Goal: Transaction & Acquisition: Purchase product/service

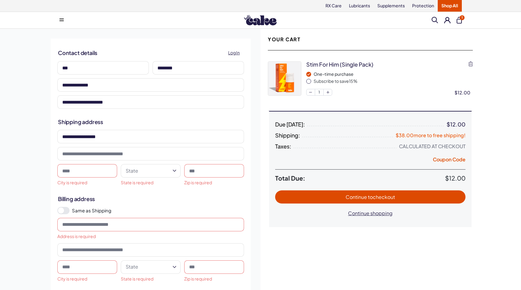
click at [369, 195] on span "to checkout" at bounding box center [381, 196] width 27 height 6
type input "***"
click at [132, 171] on html "RX Care Lubricants Supplements Protection Shop All Menu Him Her Everything 1" at bounding box center [260, 246] width 521 height 492
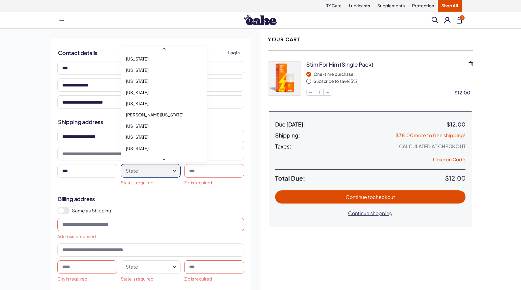
scroll to position [216, 0]
select select "**"
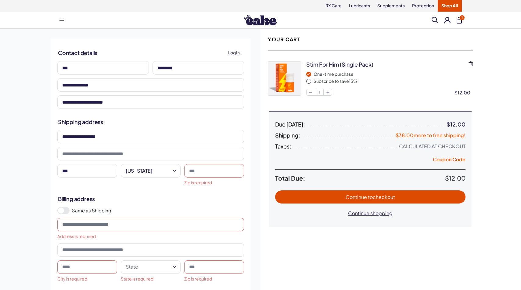
click at [202, 170] on input at bounding box center [214, 170] width 60 height 13
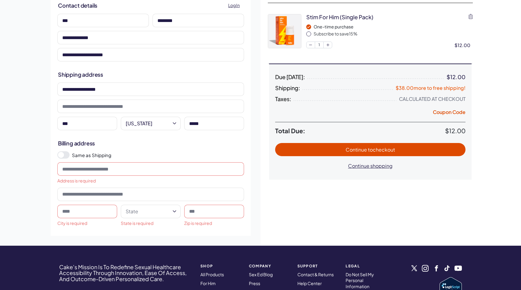
scroll to position [53, 0]
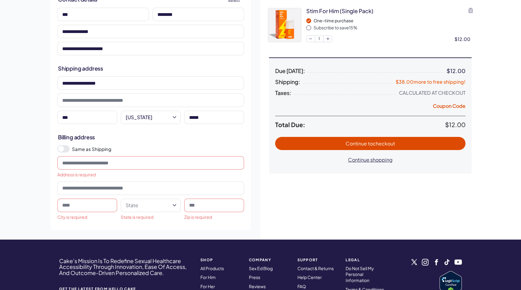
type input "*****"
click at [66, 148] on span at bounding box center [63, 148] width 12 height 7
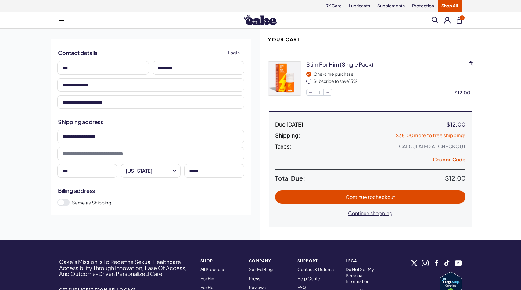
scroll to position [0, 0]
click at [377, 197] on span "to checkout" at bounding box center [381, 196] width 27 height 6
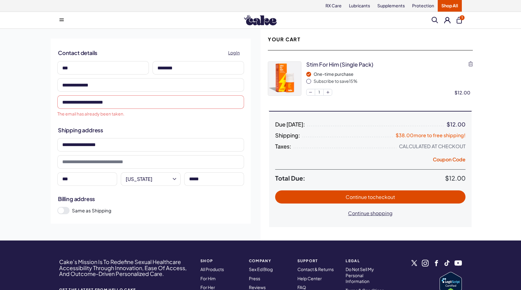
click at [446, 20] on button at bounding box center [447, 20] width 6 height 6
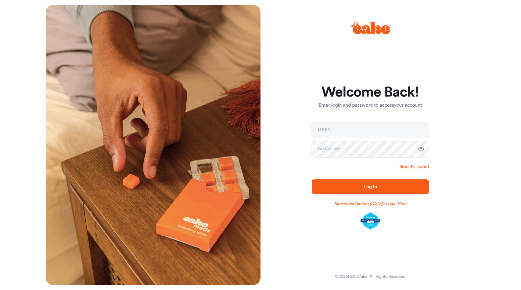
click at [473, 92] on div "Welcome Back! Enter login and password to access your account Login Password Re…" at bounding box center [368, 145] width 215 height 280
click at [381, 128] on input "email" at bounding box center [370, 130] width 117 height 16
type input "**********"
click at [459, 141] on div "**********" at bounding box center [368, 145] width 215 height 280
click at [372, 187] on span "Log In" at bounding box center [370, 186] width 13 height 5
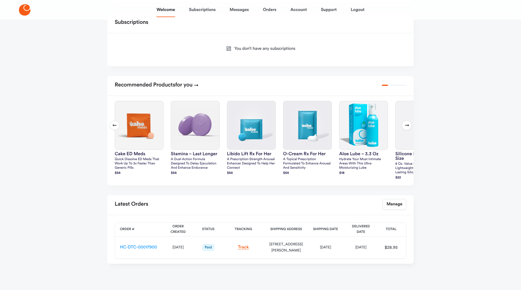
scroll to position [105, 0]
click at [405, 123] on icon at bounding box center [407, 125] width 5 height 5
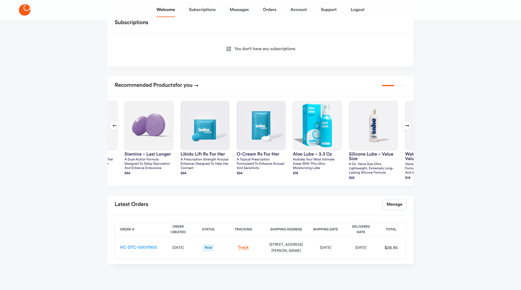
click at [405, 123] on icon at bounding box center [407, 125] width 5 height 5
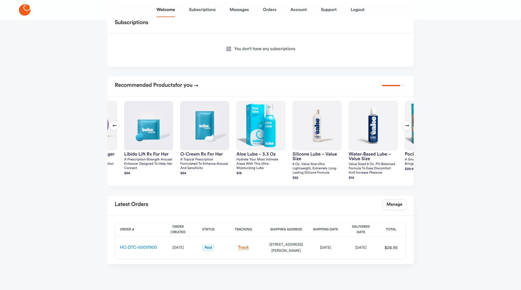
click at [405, 123] on icon at bounding box center [407, 125] width 5 height 5
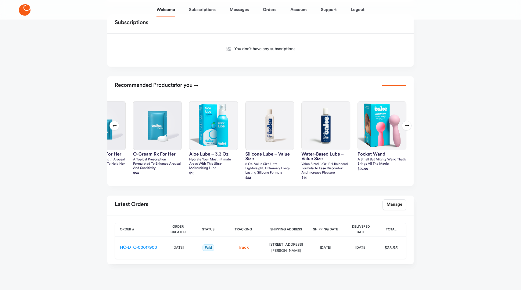
click at [405, 123] on icon at bounding box center [407, 125] width 5 height 5
click at [406, 123] on icon at bounding box center [407, 125] width 5 height 5
click at [115, 123] on icon at bounding box center [114, 125] width 5 height 5
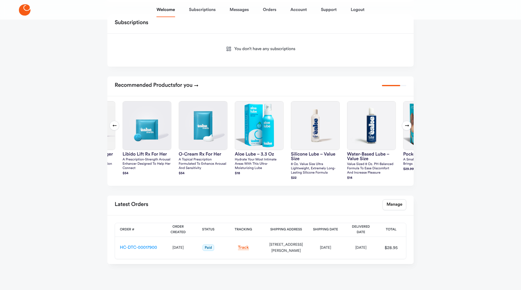
click at [115, 123] on icon at bounding box center [114, 125] width 5 height 5
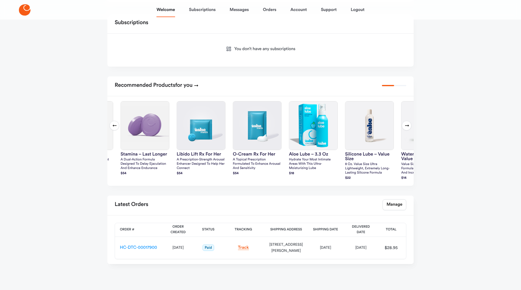
click at [115, 123] on icon at bounding box center [114, 125] width 5 height 5
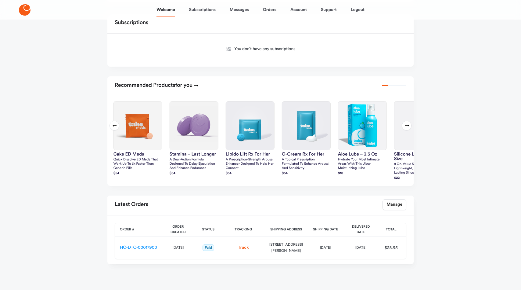
click at [115, 123] on icon at bounding box center [114, 125] width 5 height 5
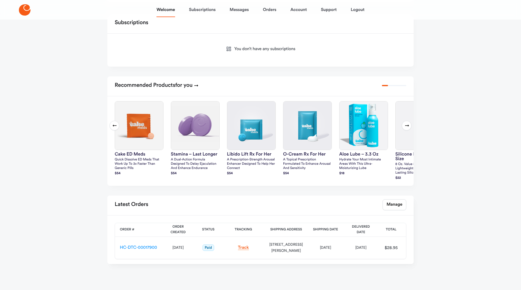
click at [115, 123] on icon at bounding box center [114, 125] width 5 height 5
click at [72, 141] on div "Welcome Subscriptions Messages Orders Account Support Logout Welcome Account De…" at bounding box center [260, 96] width 521 height 403
click at [433, 74] on div "Welcome Subscriptions Messages Orders Account Support Logout Welcome Account De…" at bounding box center [260, 96] width 521 height 403
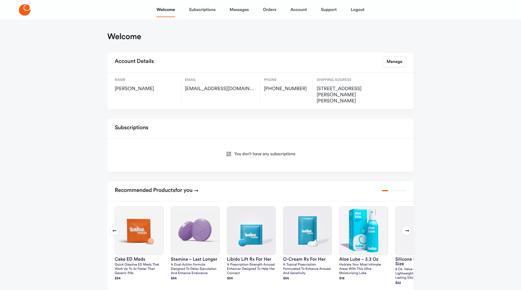
scroll to position [0, 0]
click at [270, 10] on link "Orders" at bounding box center [269, 9] width 13 height 15
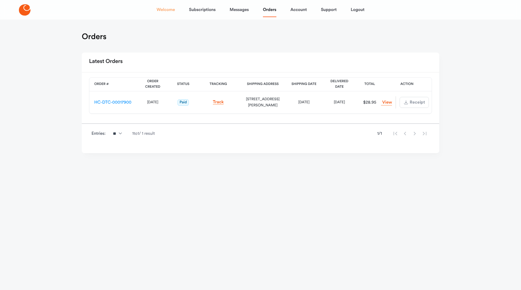
click at [163, 9] on link "Welcome" at bounding box center [166, 9] width 18 height 15
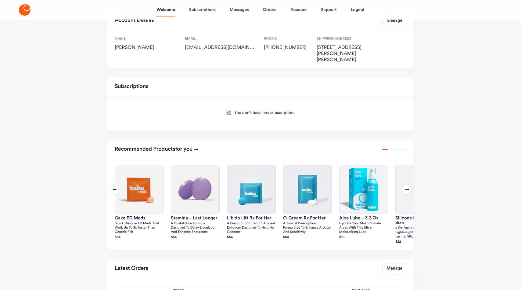
scroll to position [41, 0]
click at [406, 188] on icon at bounding box center [407, 189] width 4 height 2
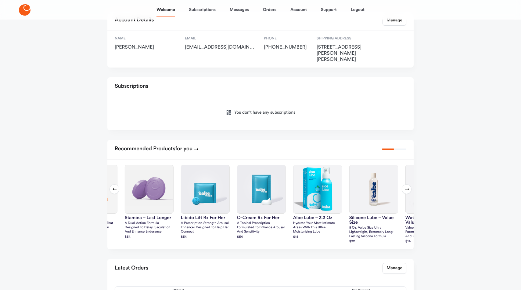
click at [406, 188] on icon at bounding box center [407, 189] width 4 height 2
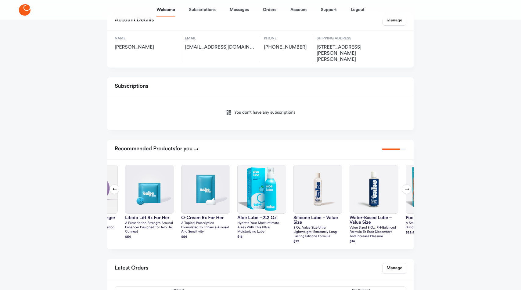
click at [406, 188] on icon at bounding box center [407, 189] width 4 height 2
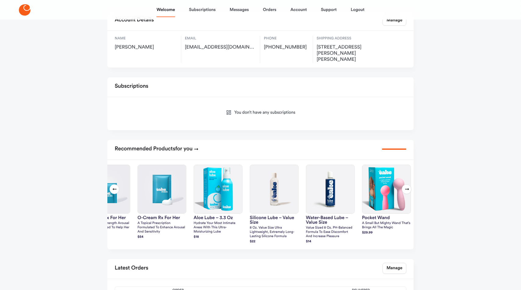
click at [406, 188] on icon at bounding box center [407, 189] width 4 height 2
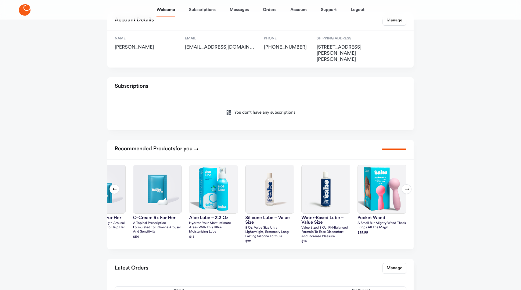
click at [406, 188] on icon at bounding box center [407, 189] width 4 height 2
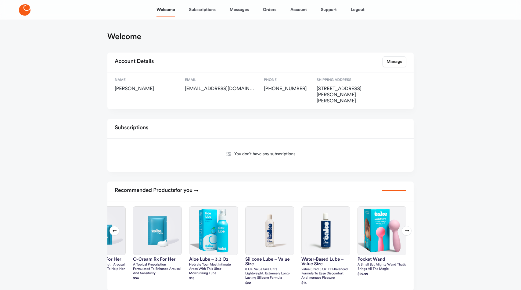
scroll to position [0, 0]
click at [251, 45] on main "Welcome Account Details Manage Name Jim Bischoff Email jimabischoff@gmail.com P…" at bounding box center [260, 211] width 321 height 383
click at [270, 9] on link "Orders" at bounding box center [269, 9] width 13 height 15
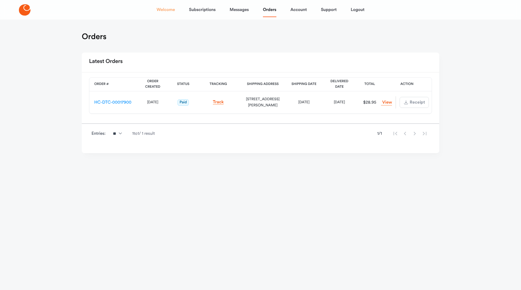
click at [168, 10] on link "Welcome" at bounding box center [166, 9] width 18 height 15
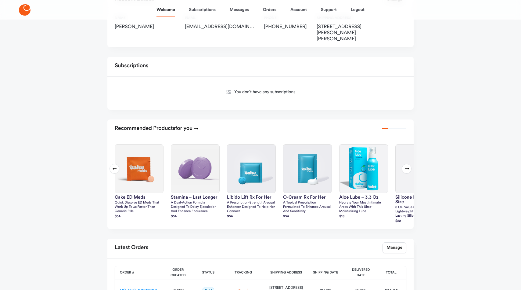
scroll to position [63, 0]
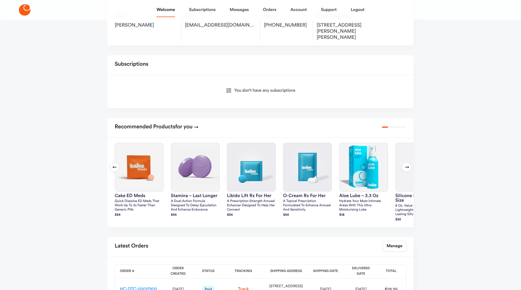
click at [403, 162] on button "Next slide" at bounding box center [407, 167] width 10 height 10
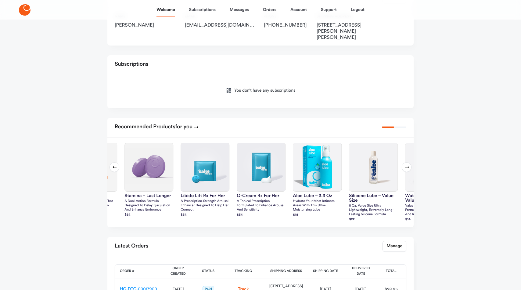
click at [403, 162] on button "Next slide" at bounding box center [407, 167] width 10 height 10
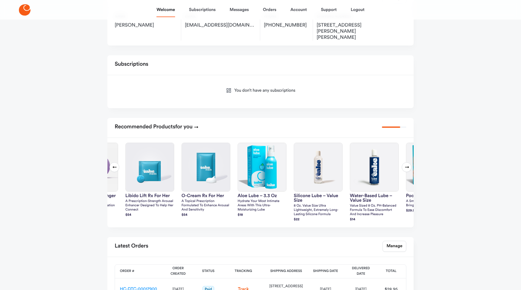
click at [403, 162] on button "Next slide" at bounding box center [407, 167] width 10 height 10
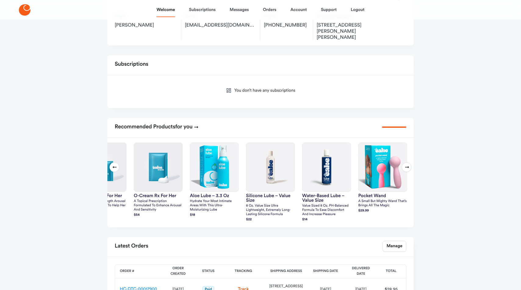
click at [403, 162] on button "Next slide" at bounding box center [407, 167] width 10 height 10
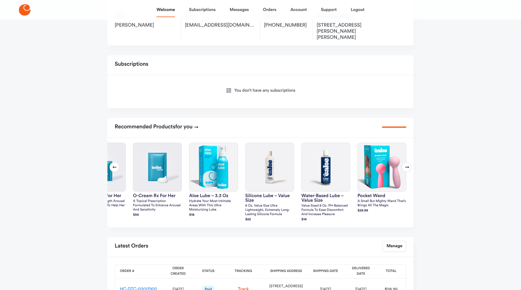
click at [406, 164] on icon at bounding box center [407, 166] width 5 height 5
click at [407, 164] on icon at bounding box center [407, 166] width 5 height 5
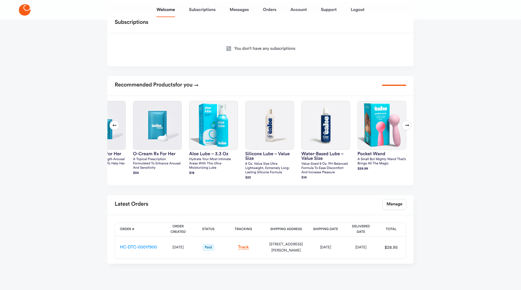
scroll to position [105, 0]
click at [112, 123] on icon at bounding box center [114, 125] width 5 height 5
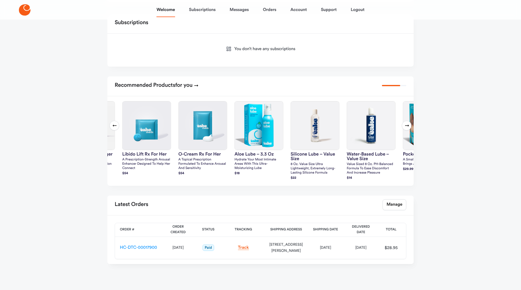
click at [112, 123] on icon at bounding box center [114, 125] width 5 height 5
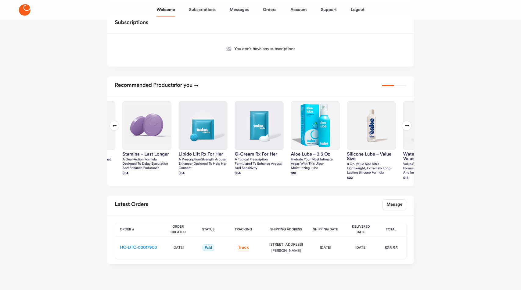
click at [112, 123] on icon at bounding box center [114, 125] width 5 height 5
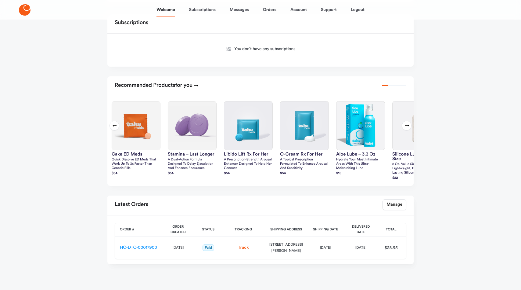
click at [112, 123] on icon at bounding box center [114, 125] width 5 height 5
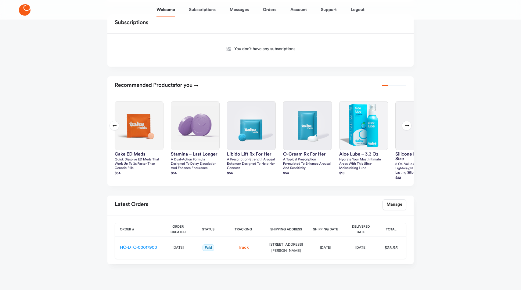
click at [112, 123] on icon at bounding box center [114, 125] width 5 height 5
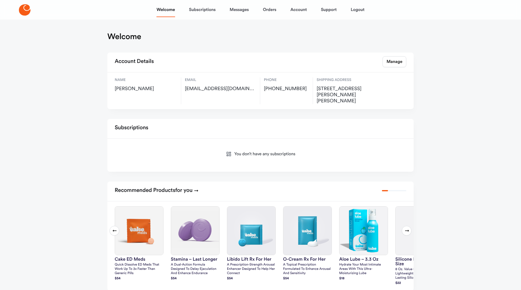
scroll to position [0, 0]
click at [51, 99] on div "Welcome Subscriptions Messages Orders Account Support Logout Welcome Account De…" at bounding box center [260, 201] width 521 height 403
